Goal: Task Accomplishment & Management: Complete application form

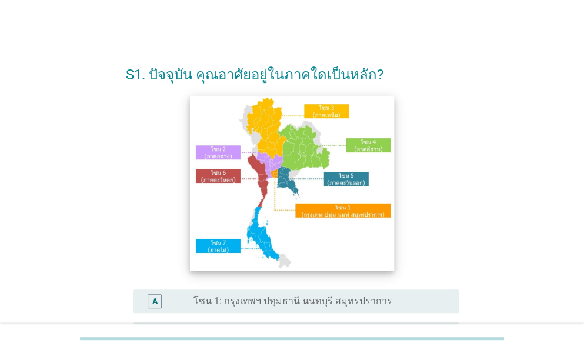
click at [345, 183] on img at bounding box center [292, 182] width 204 height 175
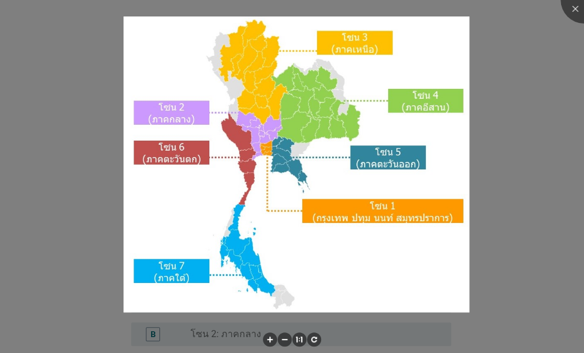
click at [509, 236] on div at bounding box center [292, 176] width 584 height 353
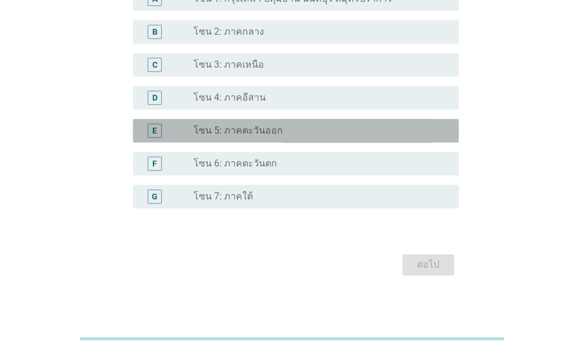
scroll to position [306, 0]
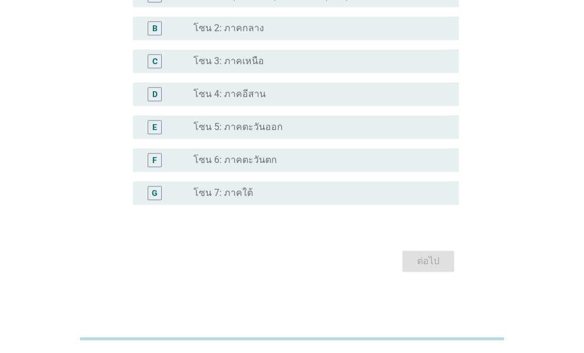
click at [377, 133] on div "radio_button_unchecked โซน 5: ภาคตะวันออก" at bounding box center [321, 127] width 256 height 14
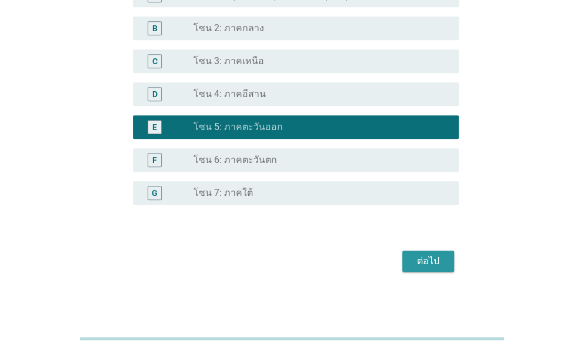
click at [426, 257] on div "ต่อไป" at bounding box center [428, 261] width 33 height 14
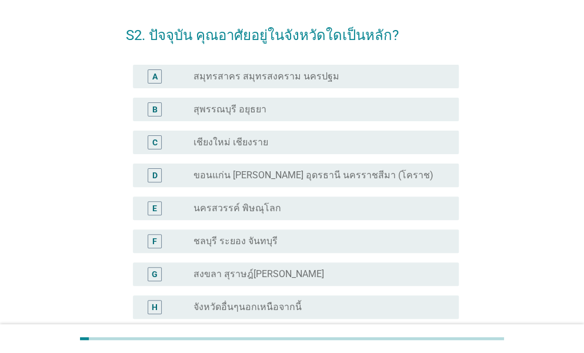
click at [347, 241] on div "radio_button_unchecked ชลบุรี ระยอง จันทบุรี" at bounding box center [316, 241] width 246 height 12
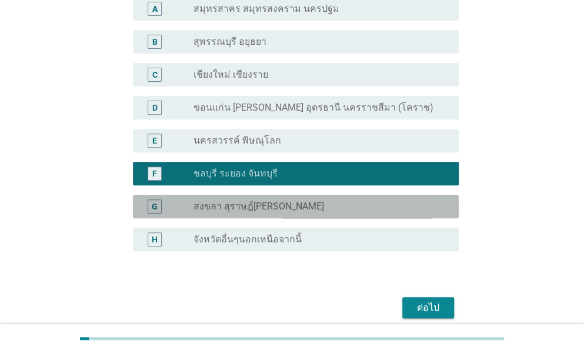
scroll to position [156, 0]
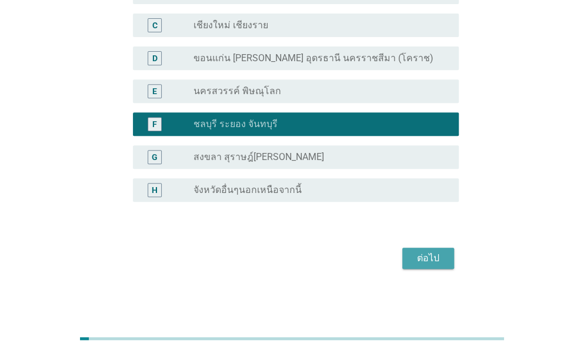
click at [408, 258] on button "ต่อไป" at bounding box center [428, 258] width 52 height 21
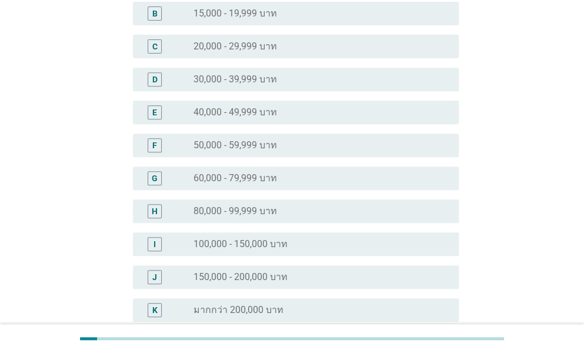
scroll to position [0, 0]
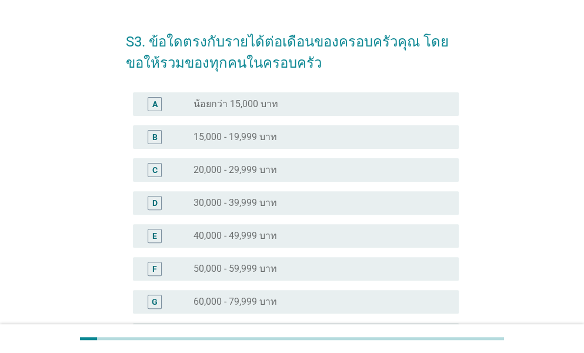
click at [363, 235] on div "radio_button_unchecked 40,000 - 49,999 บาท" at bounding box center [316, 236] width 246 height 12
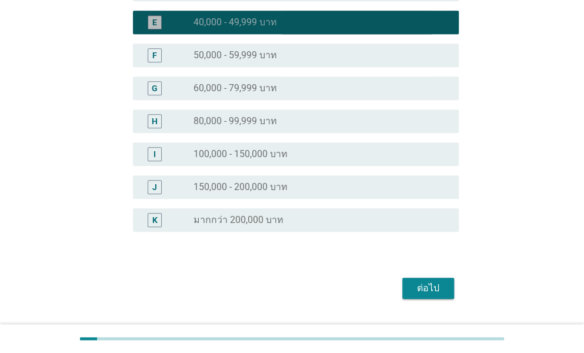
scroll to position [276, 0]
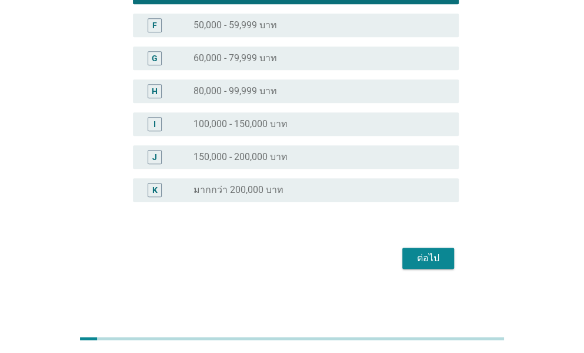
click at [422, 275] on div "S3. ข้อใดตรงกับรายได้ต่อเดือนของครอบครัวคุณ โดยขอให้รวมของทุกคนในครอบครัว A rad…" at bounding box center [292, 24] width 352 height 515
click at [415, 258] on div "ต่อไป" at bounding box center [428, 258] width 33 height 14
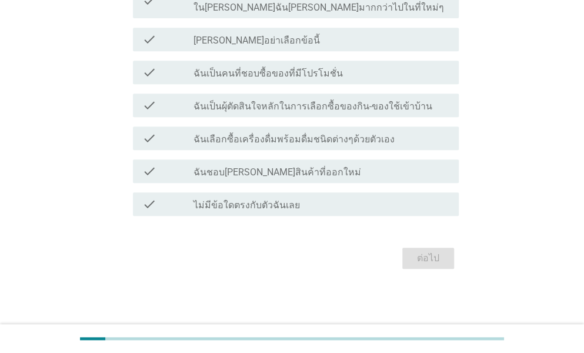
scroll to position [0, 0]
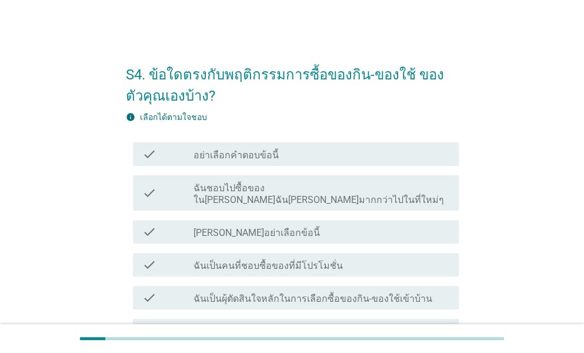
click at [330, 191] on label "ฉันชอบไปซื้อของใน[PERSON_NAME]ฉัน[PERSON_NAME]มากกว่าไปในที่ใหม่ๆ" at bounding box center [321, 194] width 256 height 24
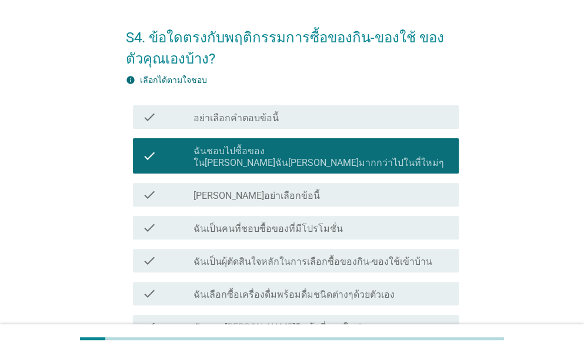
scroll to position [81, 0]
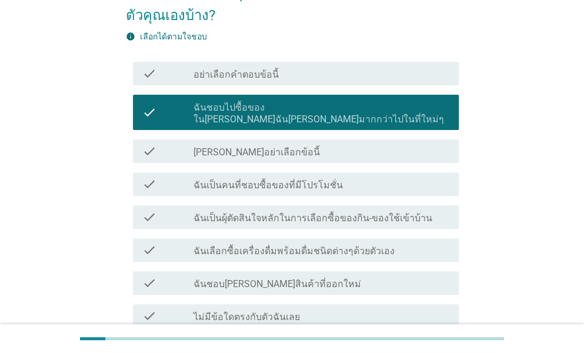
click at [327, 179] on label "ฉันเป็นคนที่ชอบซื้อของที่มีโปรโมชั่น" at bounding box center [267, 185] width 149 height 12
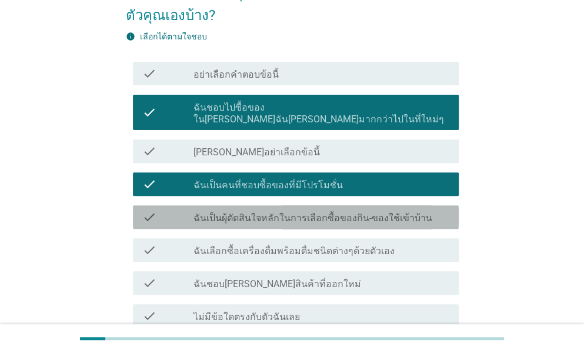
click at [333, 212] on label "ฉันเป็นผุ้ตัดสินใจหลักในการเลือกซื้อของกิน-ของใช้เข้าบ้าน" at bounding box center [312, 218] width 239 height 12
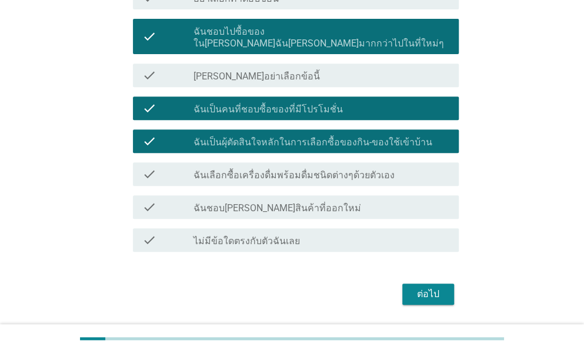
scroll to position [154, 0]
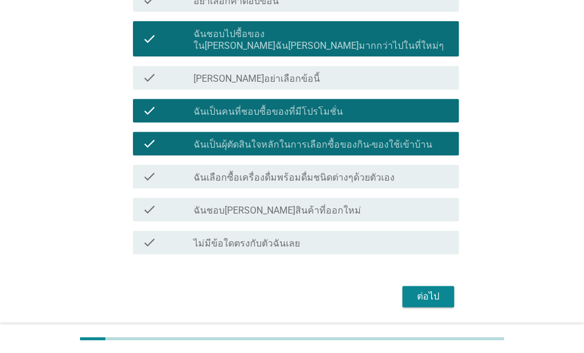
click at [336, 172] on label "ฉันเลือกซื้อเครื่องดื่มพร้อมดื่มชนิดต่างๆด้วยตัวเอง" at bounding box center [293, 178] width 201 height 12
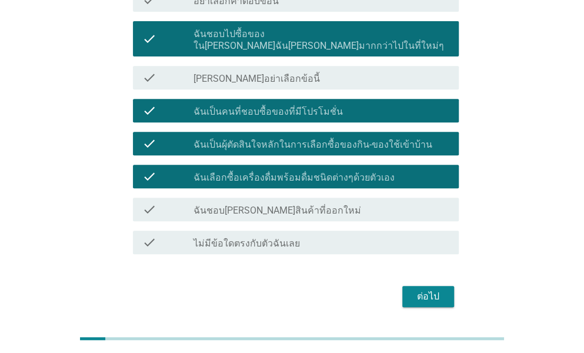
click at [353, 198] on div "check check_box_outline_blank ฉันชอบ[PERSON_NAME]สินค้าที่ออกใหม่" at bounding box center [296, 210] width 326 height 24
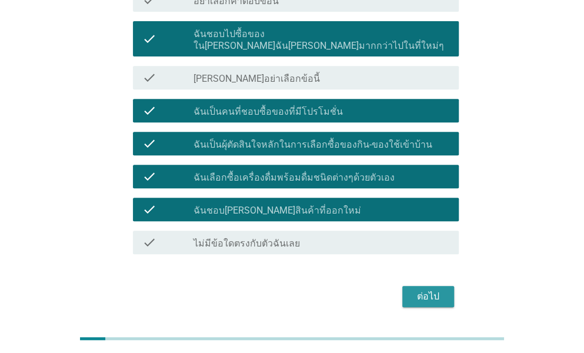
click at [424, 291] on div "ต่อไป" at bounding box center [428, 296] width 33 height 14
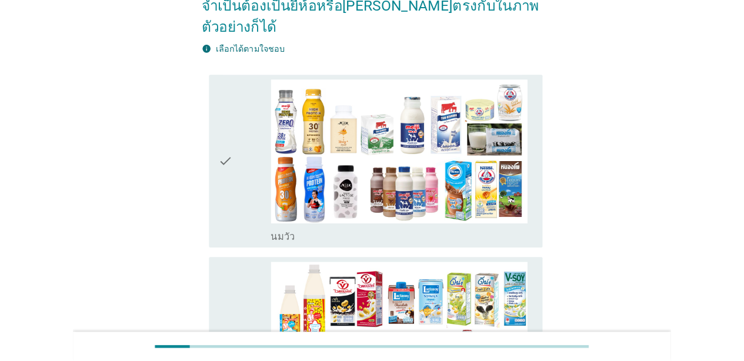
scroll to position [0, 0]
